Goal: Transaction & Acquisition: Purchase product/service

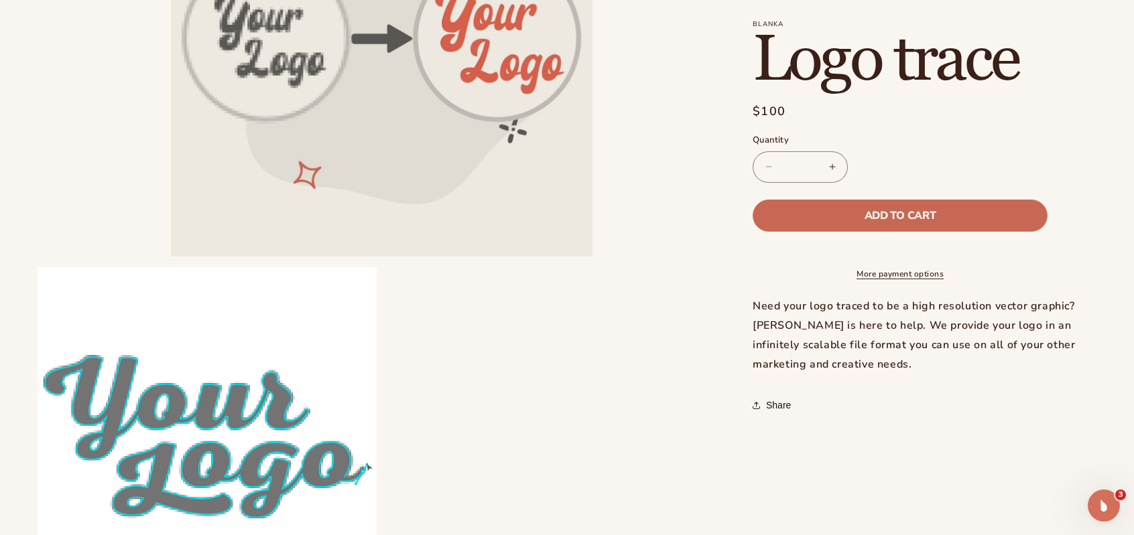
scroll to position [268, 0]
click at [923, 207] on button "Add to cart" at bounding box center [900, 216] width 295 height 32
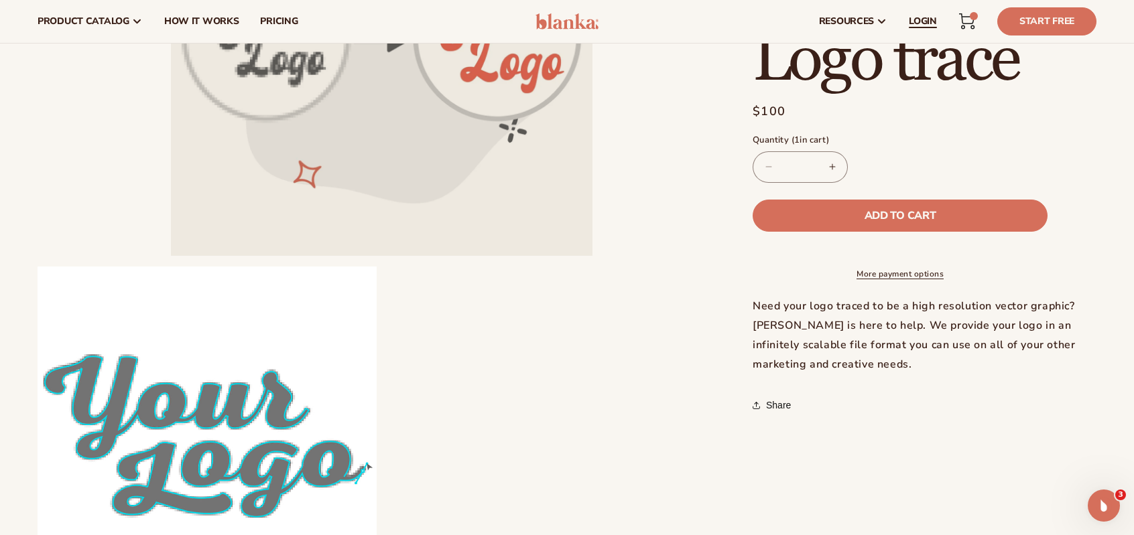
click at [925, 27] on span "LOGIN" at bounding box center [923, 21] width 28 height 11
click at [879, 210] on span "Add to cart" at bounding box center [899, 215] width 71 height 11
click at [972, 15] on div "2 2 items" at bounding box center [974, 16] width 8 height 8
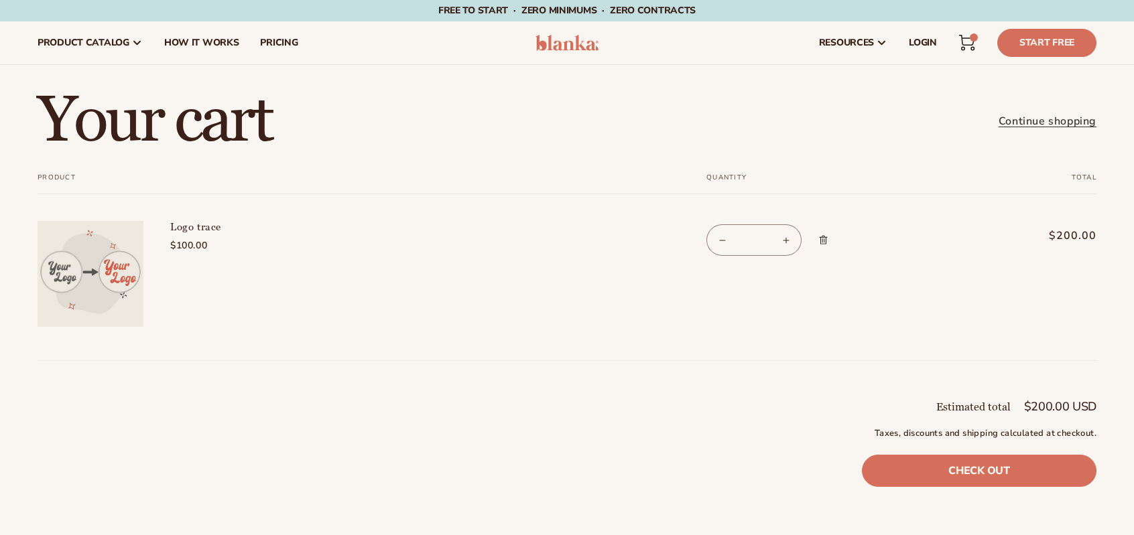
click at [722, 245] on button "Decrease quantity for Logo trace" at bounding box center [722, 239] width 30 height 31
type input "*"
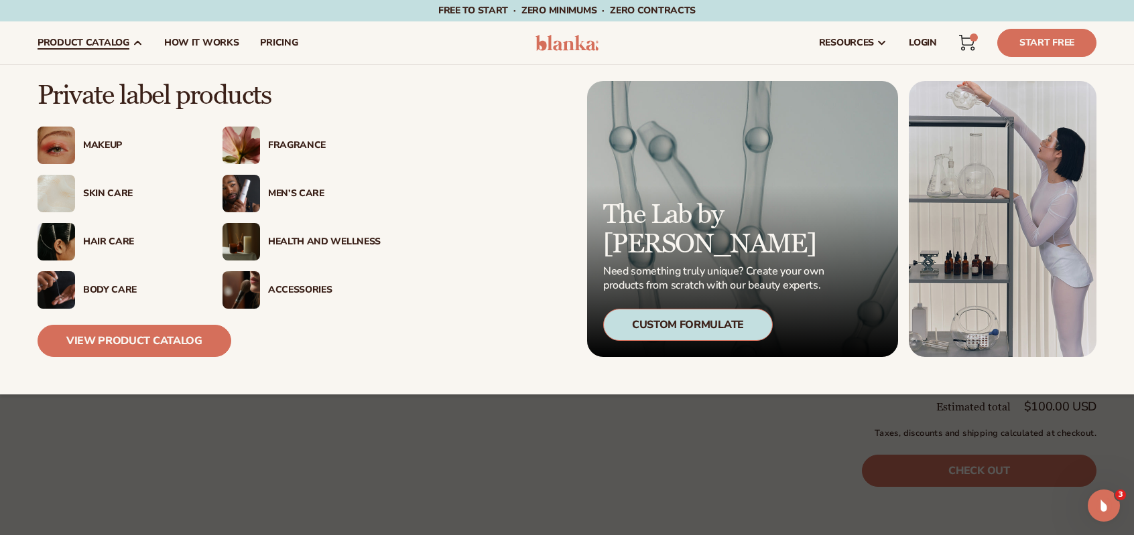
click at [102, 26] on link "product catalog" at bounding box center [90, 42] width 127 height 43
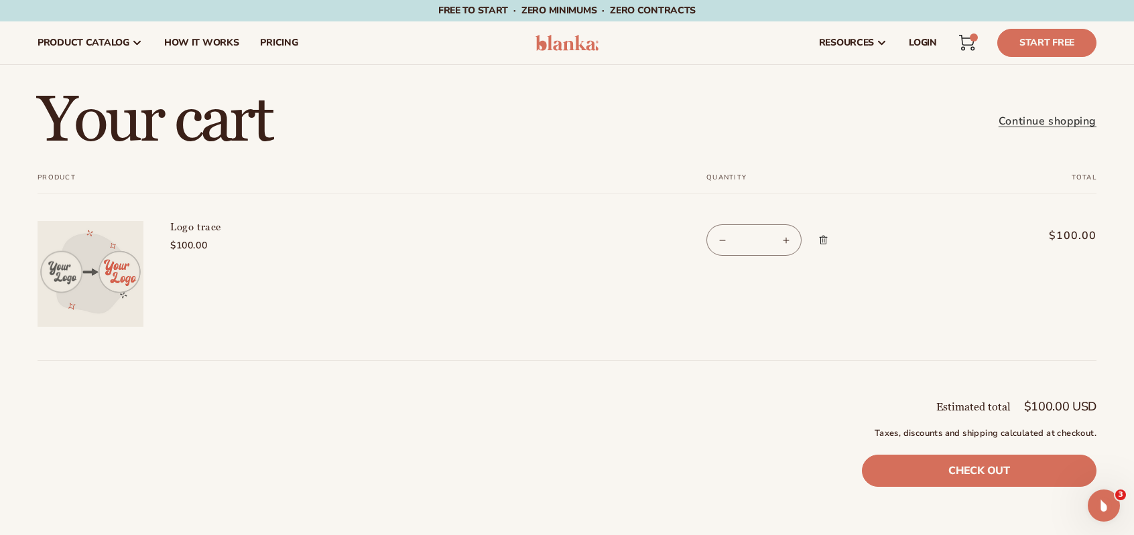
click at [561, 40] on img at bounding box center [567, 43] width 64 height 16
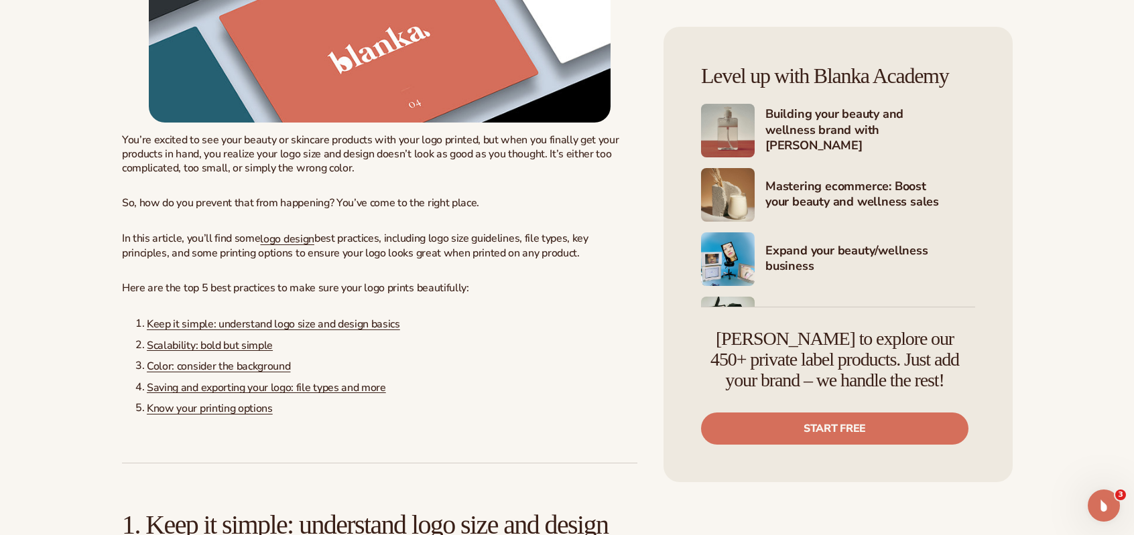
scroll to position [804, 0]
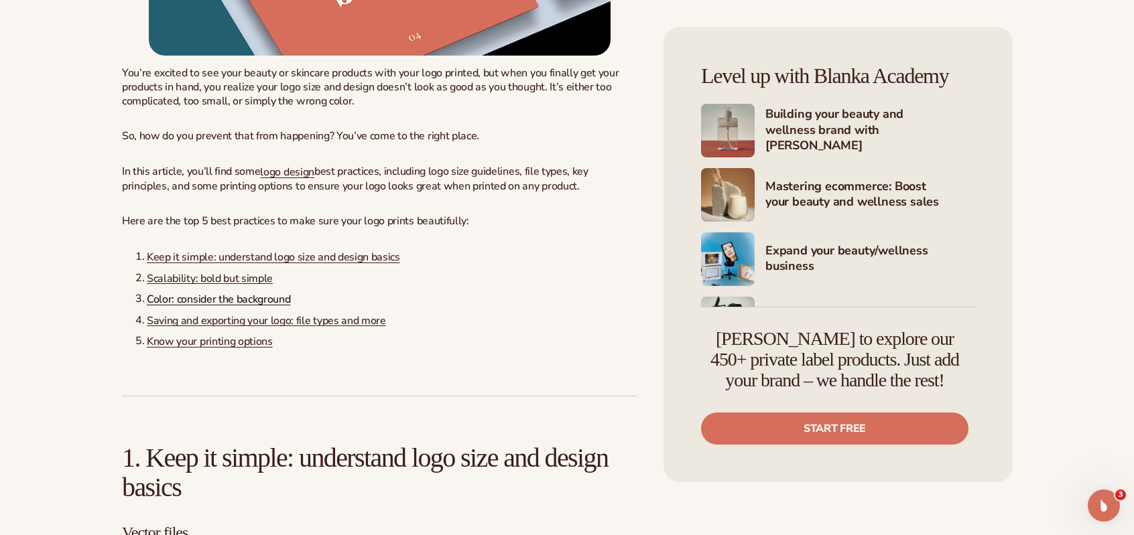
click at [231, 298] on link "Color: consider the background" at bounding box center [218, 299] width 143 height 15
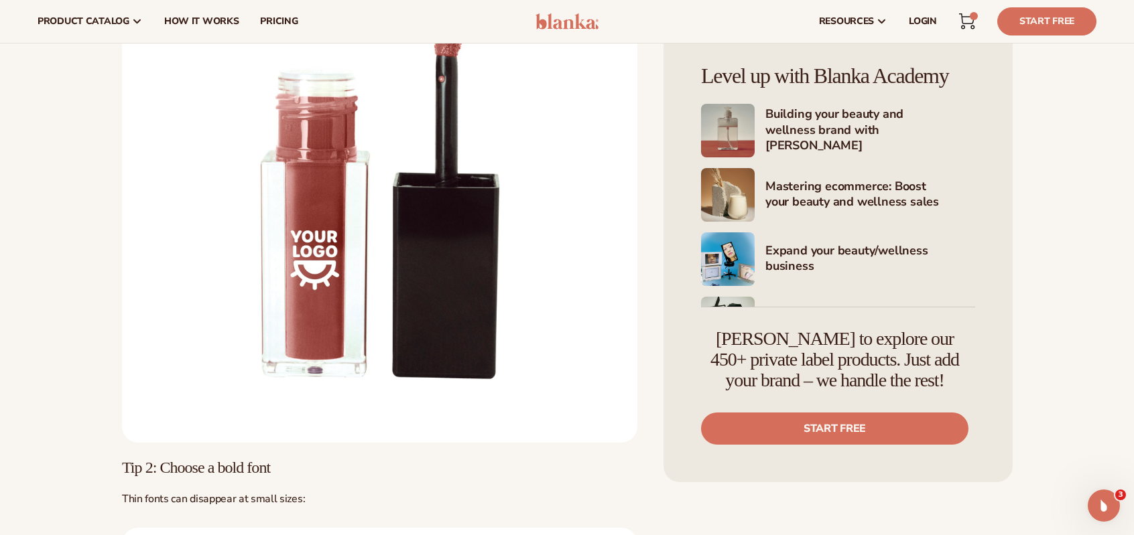
scroll to position [2934, 0]
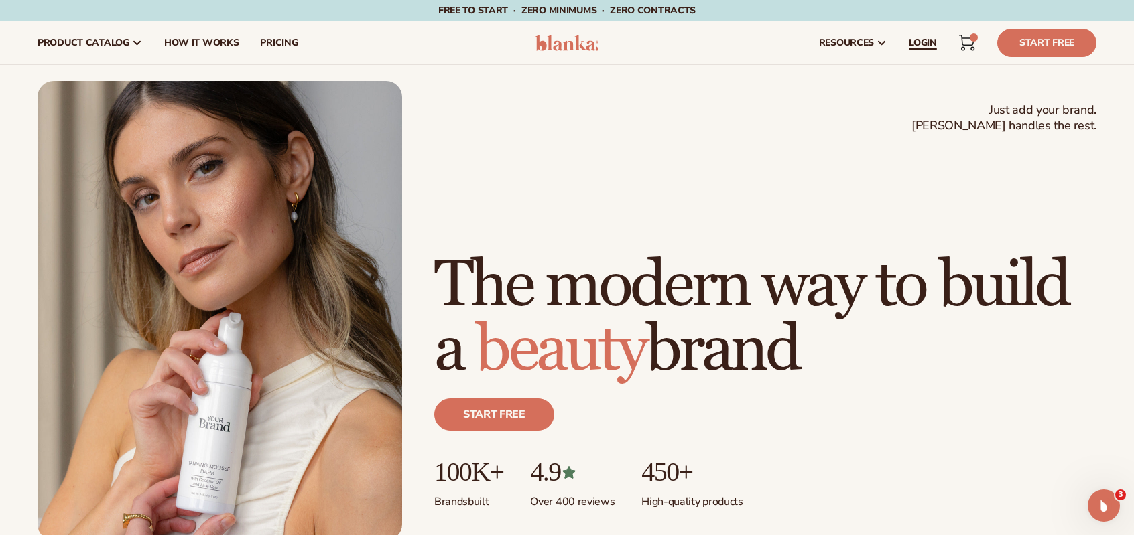
click at [917, 36] on link "LOGIN" at bounding box center [923, 42] width 50 height 43
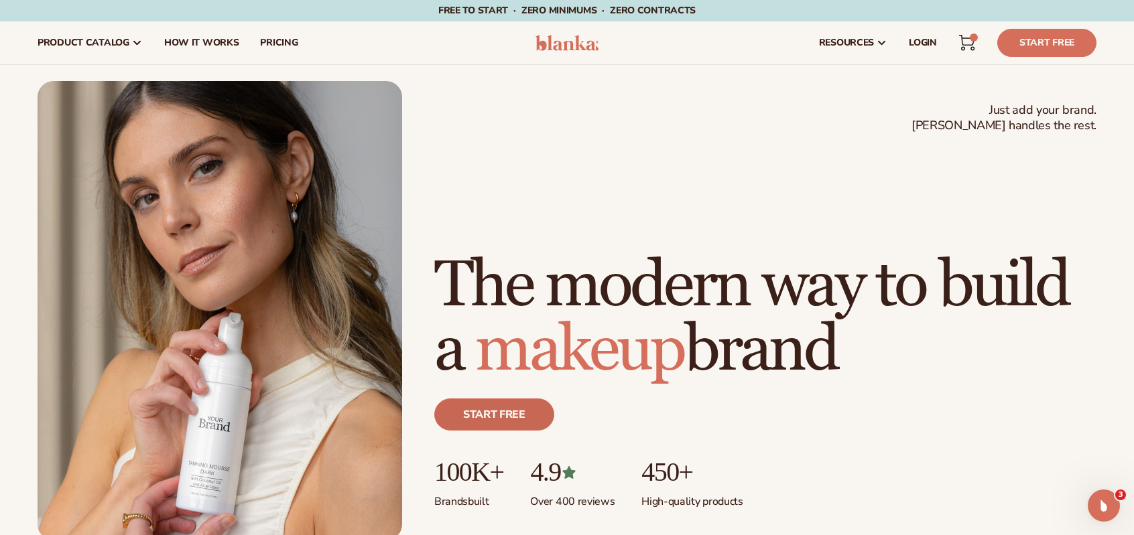
click at [508, 404] on link "Start free" at bounding box center [494, 415] width 120 height 32
